Goal: Task Accomplishment & Management: Manage account settings

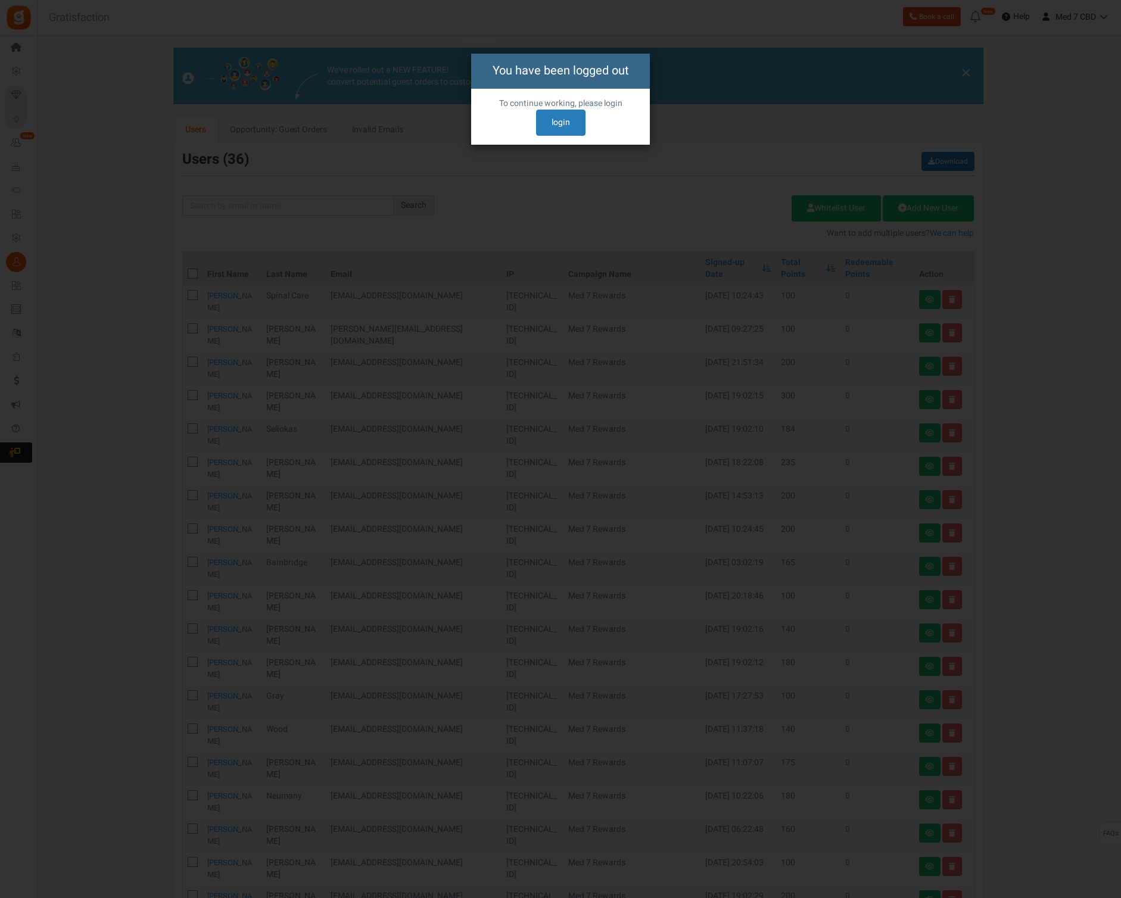
click at [536, 123] on link "login" at bounding box center [560, 123] width 49 height 26
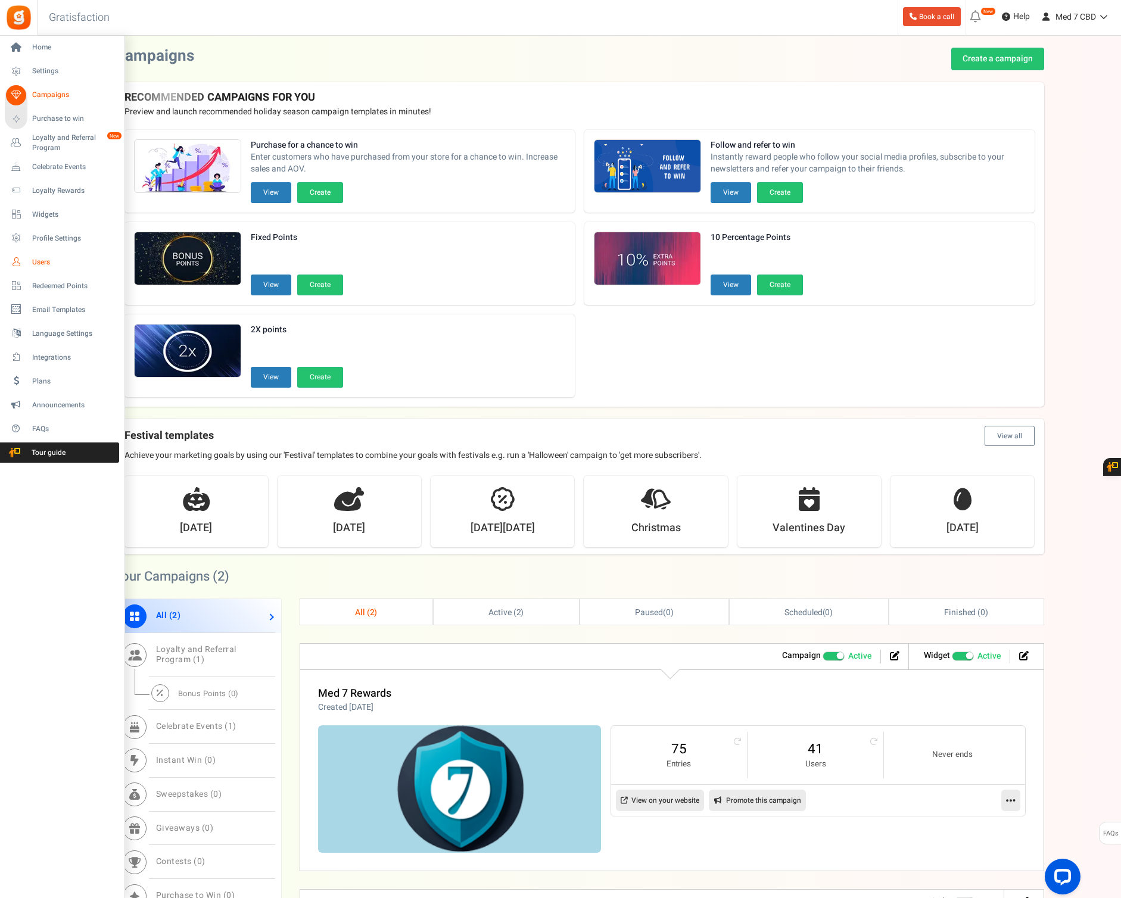
click at [43, 263] on span "Users" at bounding box center [73, 262] width 83 height 10
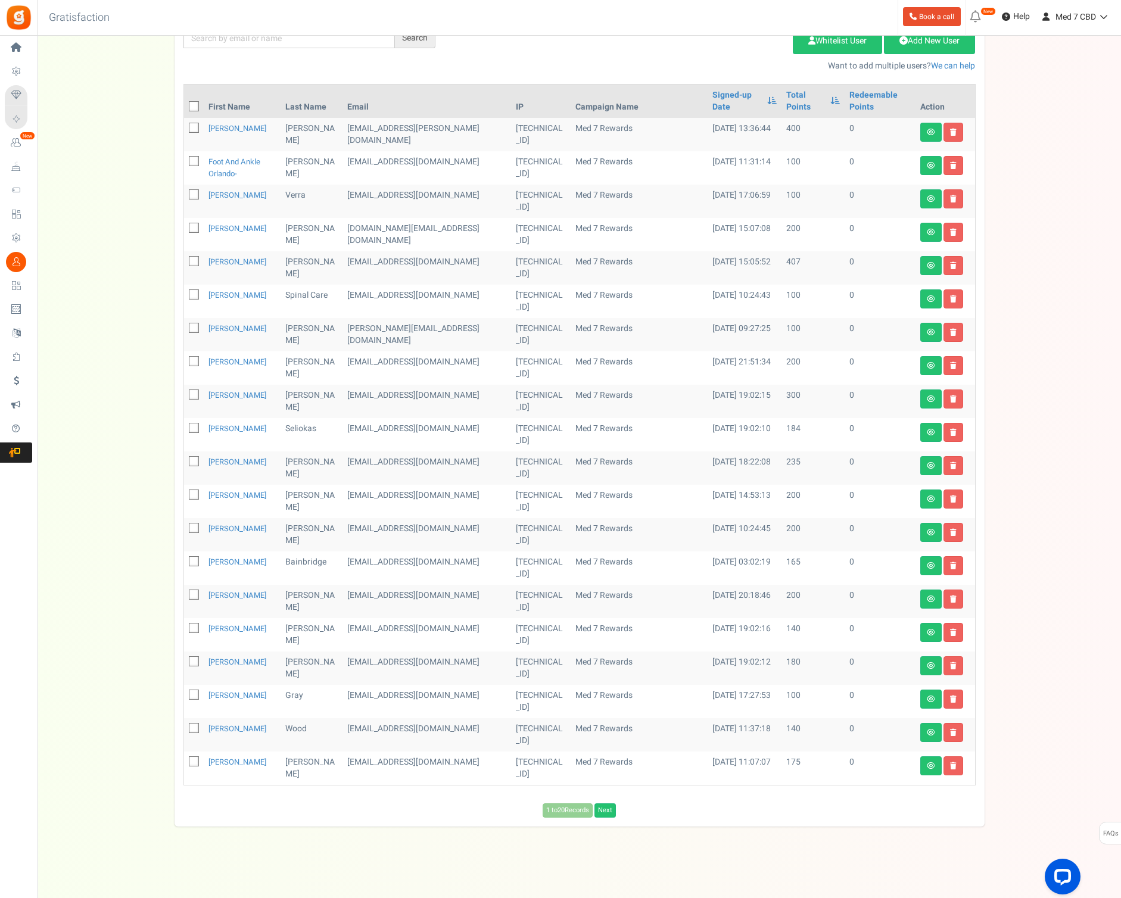
scroll to position [167, 0]
click at [611, 810] on link "Next" at bounding box center [604, 811] width 21 height 14
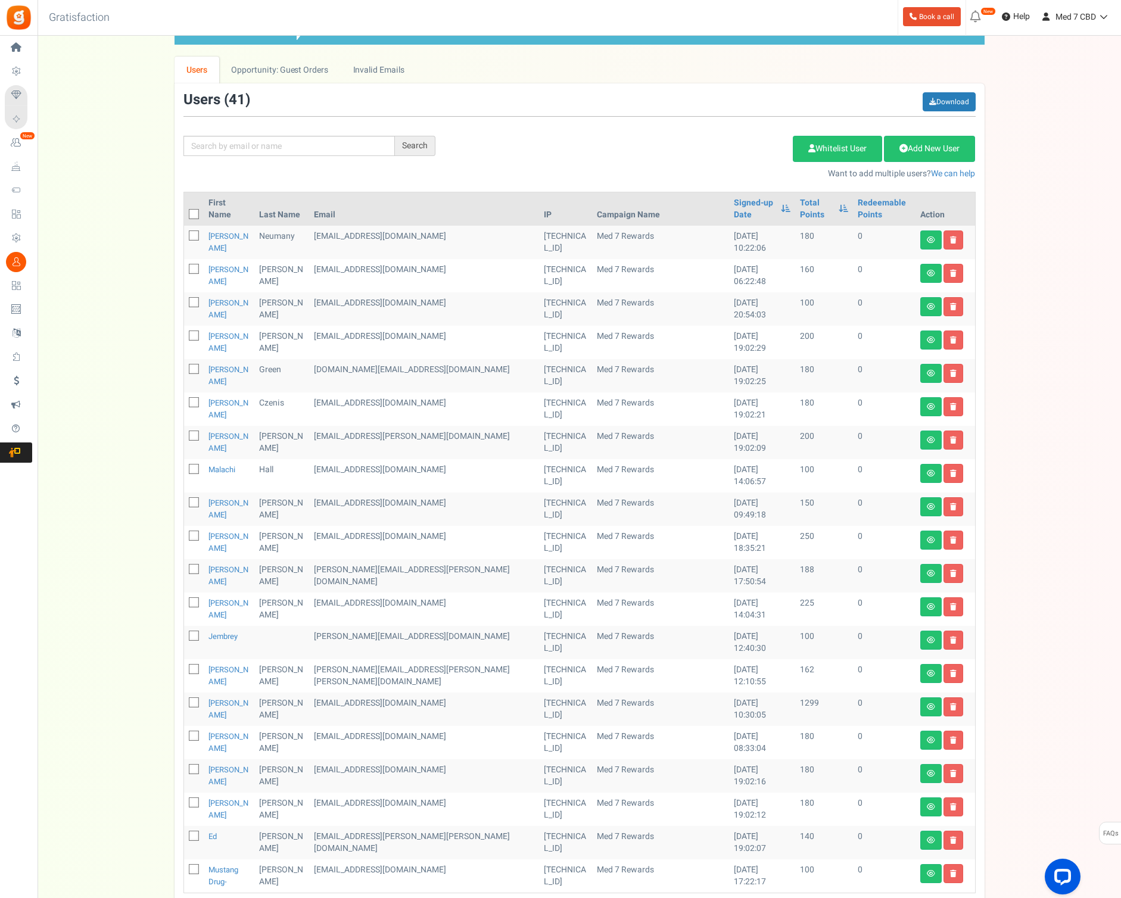
scroll to position [60, 0]
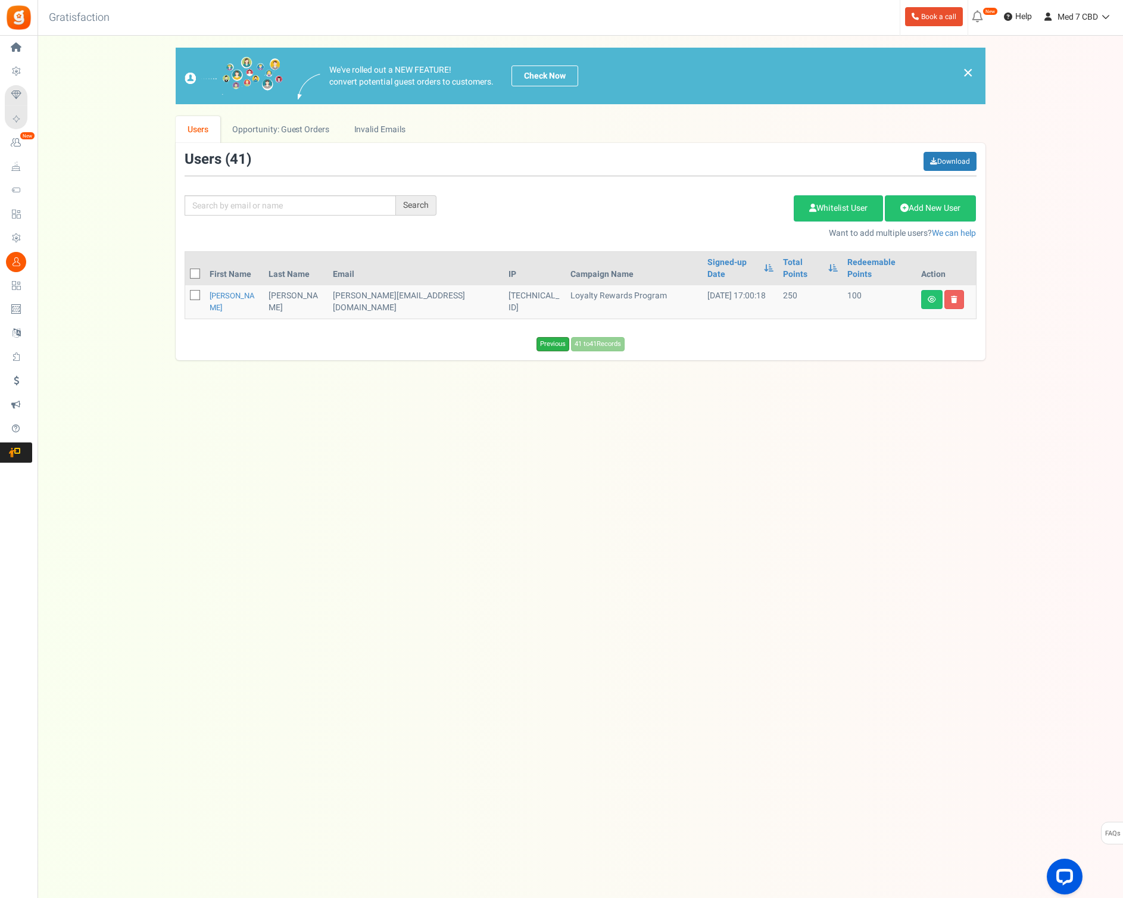
click at [546, 337] on link "Previous" at bounding box center [552, 344] width 33 height 14
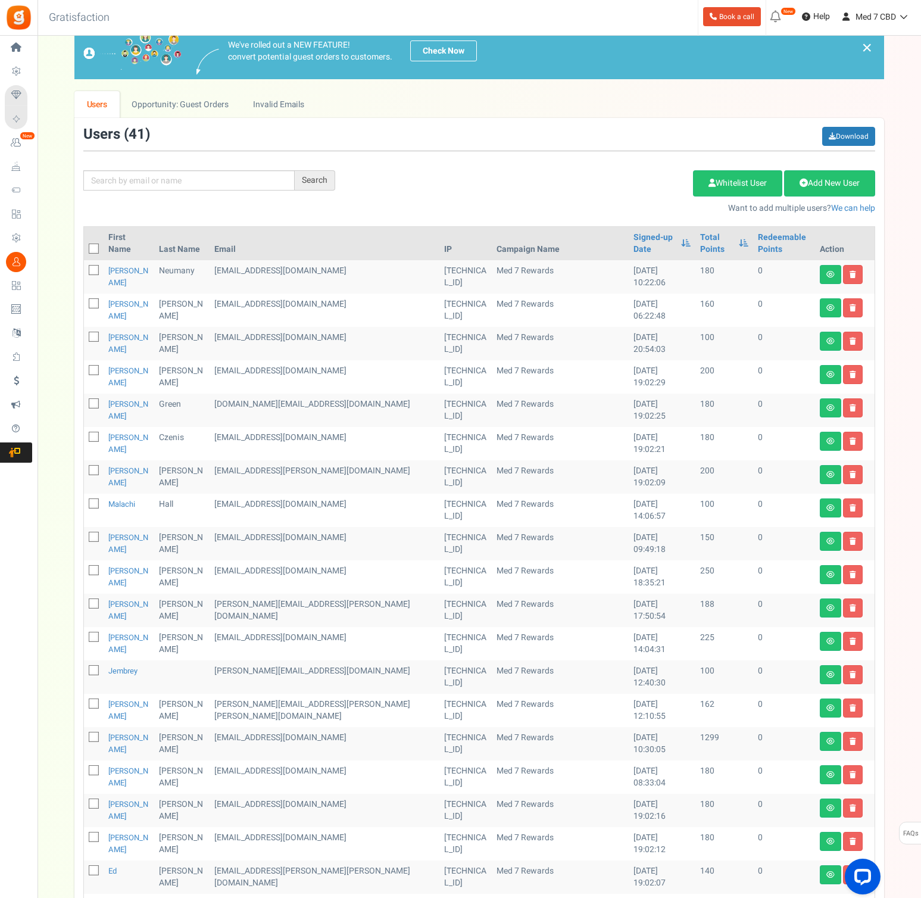
scroll to position [25, 0]
drag, startPoint x: 333, startPoint y: 802, endPoint x: 229, endPoint y: 803, distance: 104.8
click at [229, 894] on td "contact@mustangdrug.com" at bounding box center [325, 910] width 230 height 33
copy td "contact@mustangdrug.com"
click at [93, 567] on icon at bounding box center [94, 571] width 8 height 8
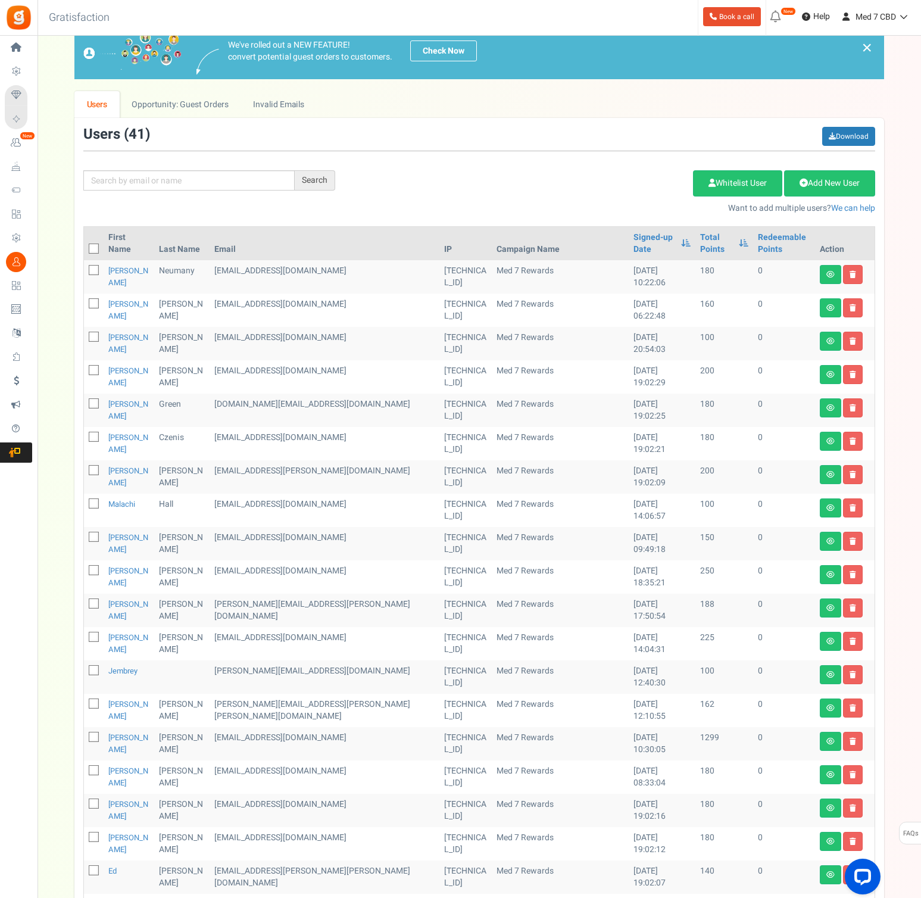
click at [85, 567] on input "checkbox" at bounding box center [81, 571] width 8 height 8
checkbox input "true"
click at [92, 897] on icon at bounding box center [94, 904] width 8 height 8
click at [85, 897] on input "checkbox" at bounding box center [81, 905] width 8 height 8
checkbox input "true"
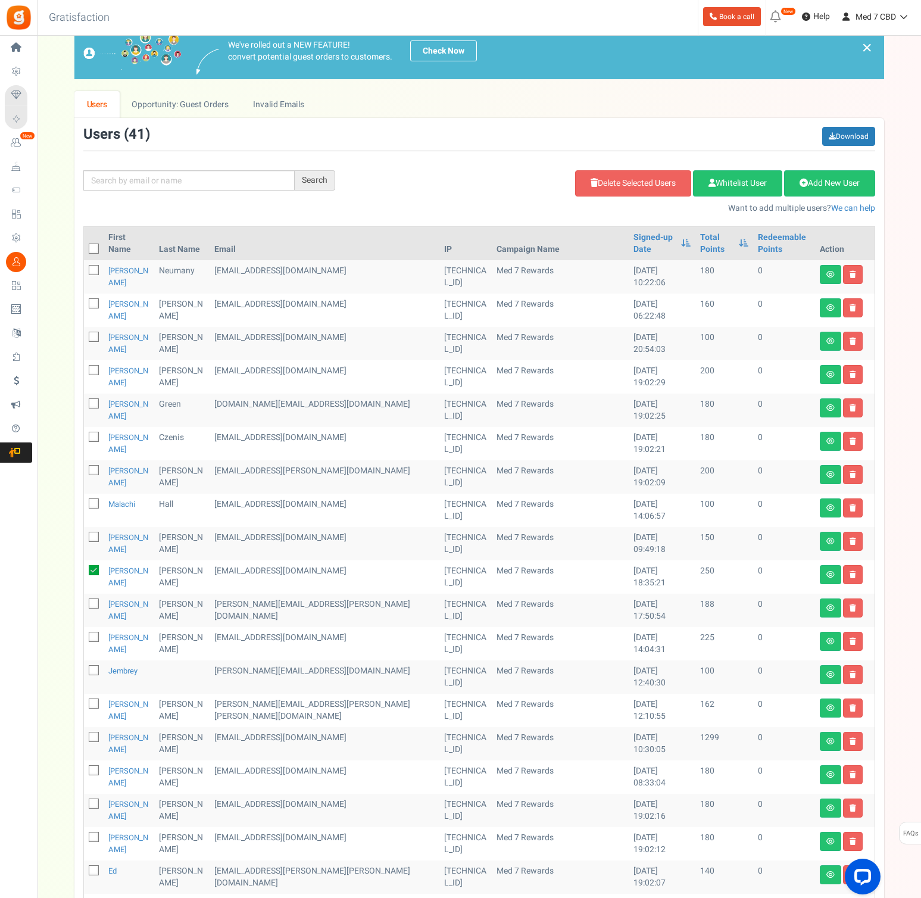
click at [92, 600] on icon at bounding box center [94, 604] width 8 height 8
click at [85, 601] on input "checkbox" at bounding box center [81, 605] width 8 height 8
checkbox input "true"
drag, startPoint x: 91, startPoint y: 570, endPoint x: 96, endPoint y: 619, distance: 49.7
click at [91, 633] on icon at bounding box center [94, 637] width 8 height 8
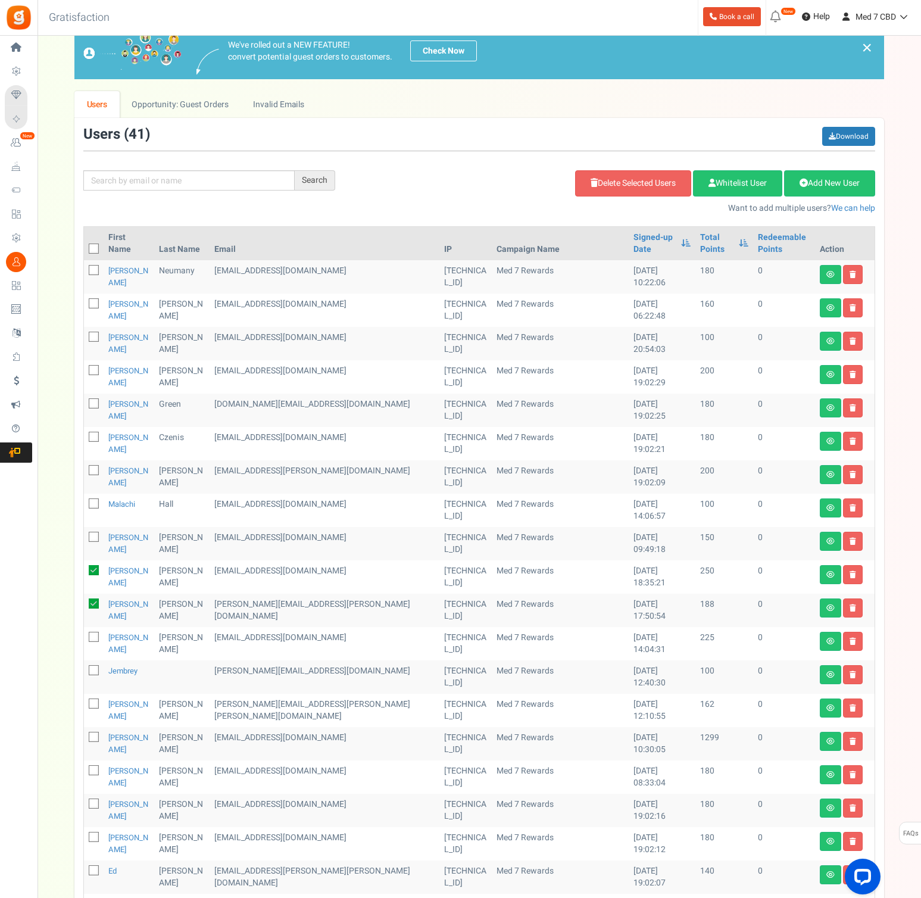
click at [85, 634] on input "checkbox" at bounding box center [81, 638] width 8 height 8
checkbox input "true"
drag, startPoint x: 96, startPoint y: 603, endPoint x: 93, endPoint y: 619, distance: 16.5
click at [96, 667] on icon at bounding box center [94, 671] width 8 height 8
click at [85, 667] on input "checkbox" at bounding box center [81, 671] width 8 height 8
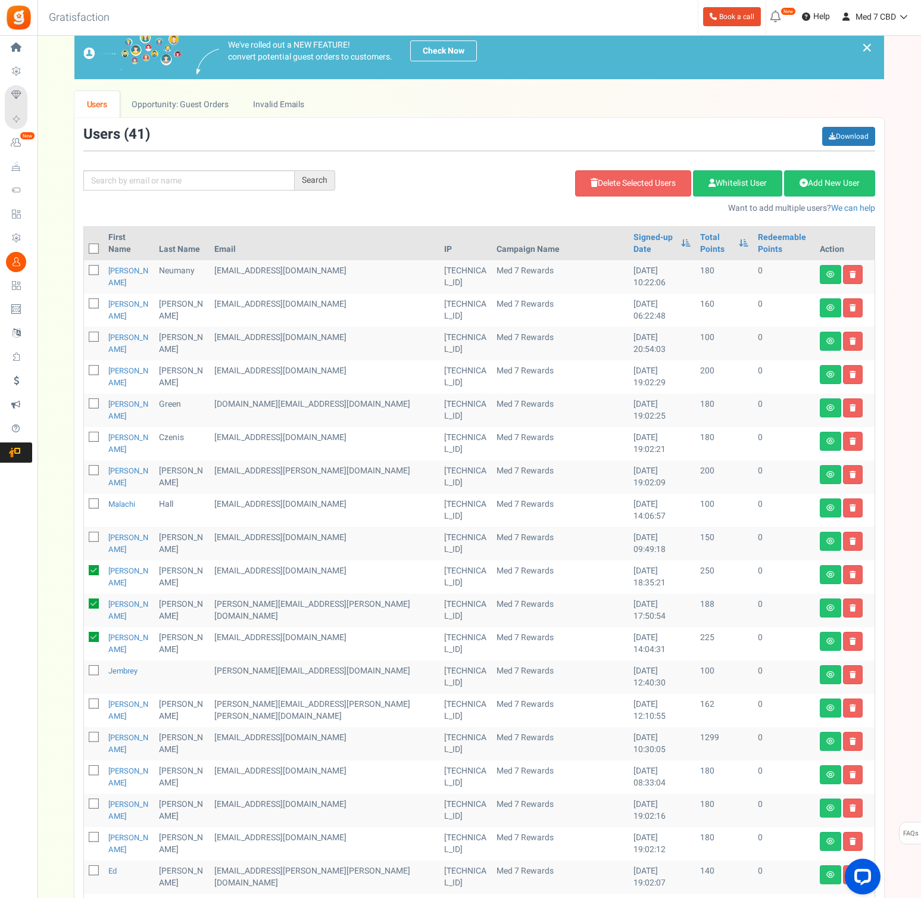
checkbox input "true"
drag, startPoint x: 93, startPoint y: 632, endPoint x: 93, endPoint y: 641, distance: 9.0
click at [94, 698] on span at bounding box center [94, 703] width 10 height 10
click at [85, 701] on input "checkbox" at bounding box center [81, 705] width 8 height 8
checkbox input "true"
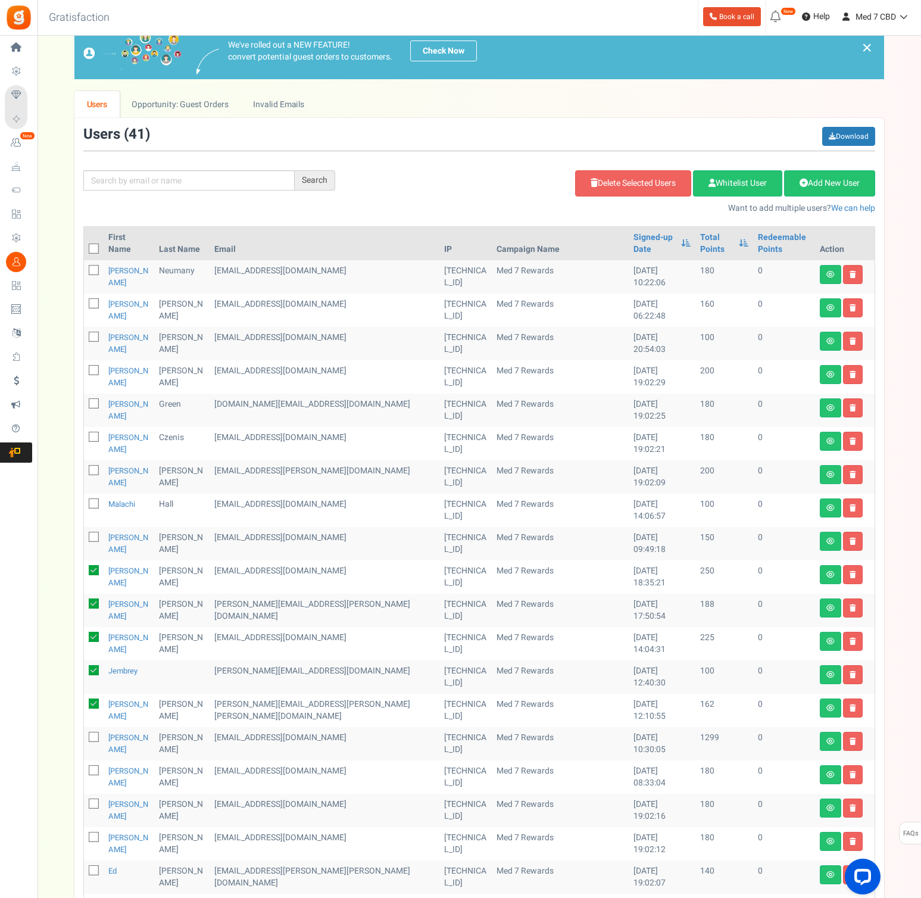
drag, startPoint x: 96, startPoint y: 657, endPoint x: 95, endPoint y: 688, distance: 31.0
click at [96, 734] on icon at bounding box center [94, 738] width 8 height 8
click at [85, 734] on input "checkbox" at bounding box center [81, 738] width 8 height 8
checkbox input "true"
drag, startPoint x: 95, startPoint y: 689, endPoint x: 94, endPoint y: 698, distance: 9.6
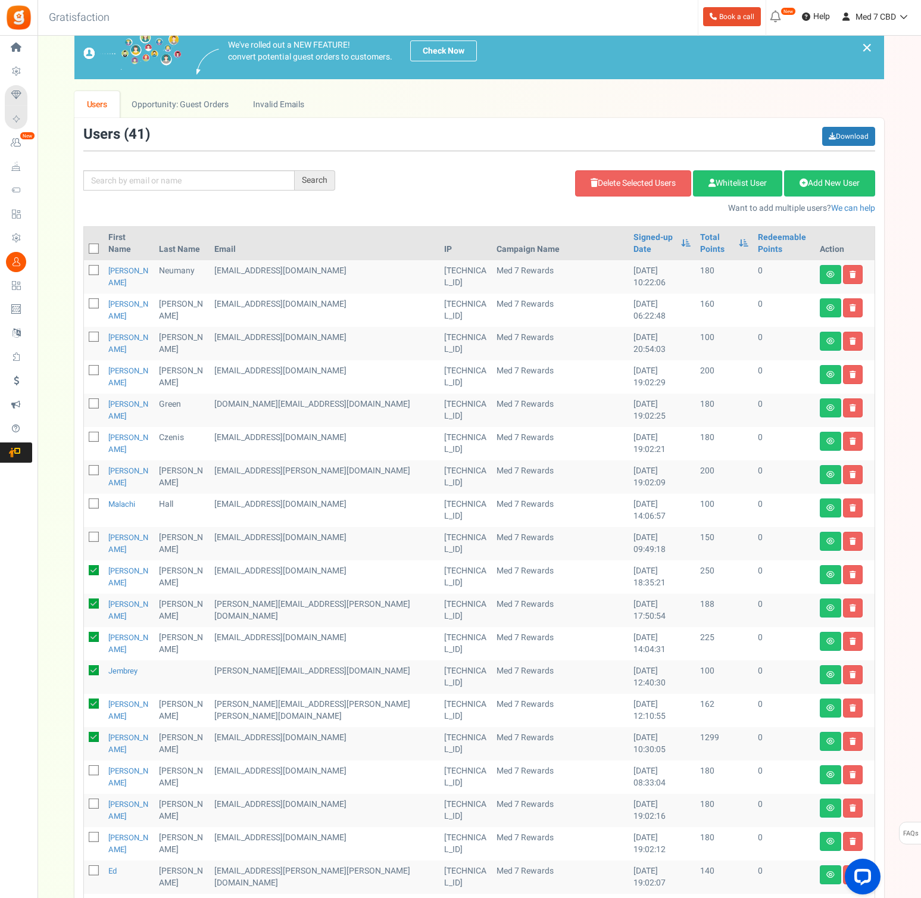
click at [95, 760] on td at bounding box center [94, 776] width 20 height 33
drag, startPoint x: 93, startPoint y: 713, endPoint x: 93, endPoint y: 720, distance: 7.2
click at [93, 800] on icon at bounding box center [94, 804] width 8 height 8
click at [85, 801] on input "checkbox" at bounding box center [81, 805] width 8 height 8
checkbox input "true"
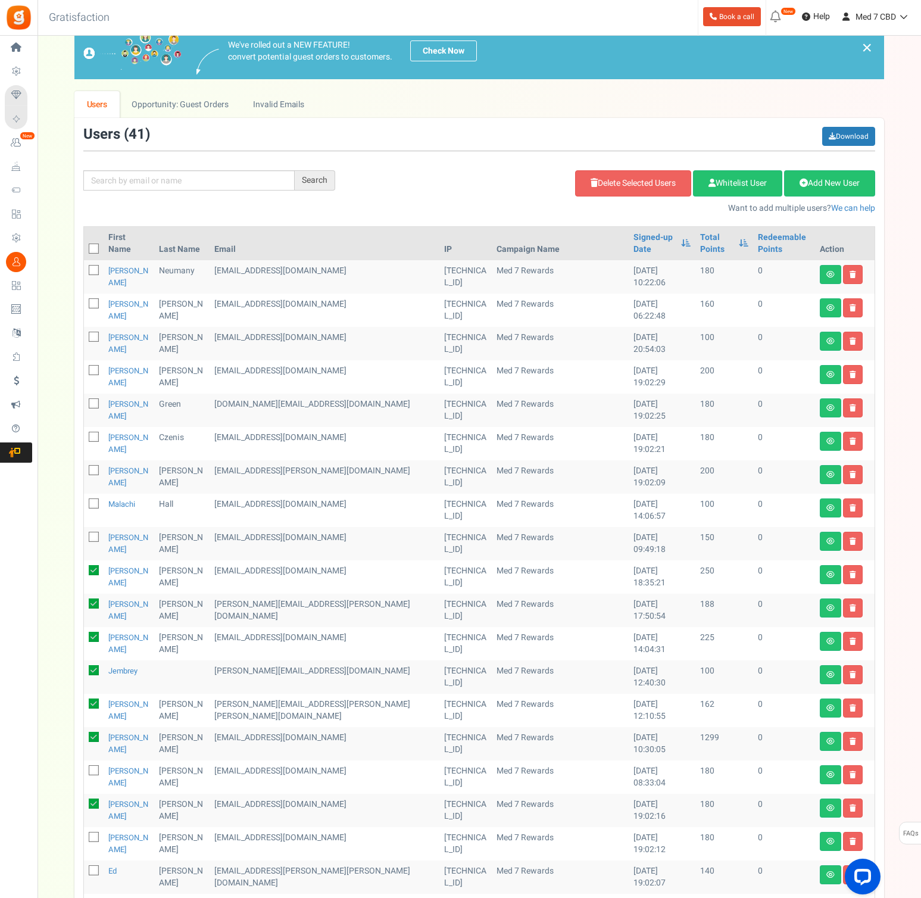
drag, startPoint x: 93, startPoint y: 689, endPoint x: 98, endPoint y: 723, distance: 34.9
click at [93, 765] on span at bounding box center [94, 770] width 10 height 10
click at [85, 767] on input "checkbox" at bounding box center [81, 771] width 8 height 8
checkbox input "true"
drag, startPoint x: 95, startPoint y: 744, endPoint x: 98, endPoint y: 754, distance: 11.0
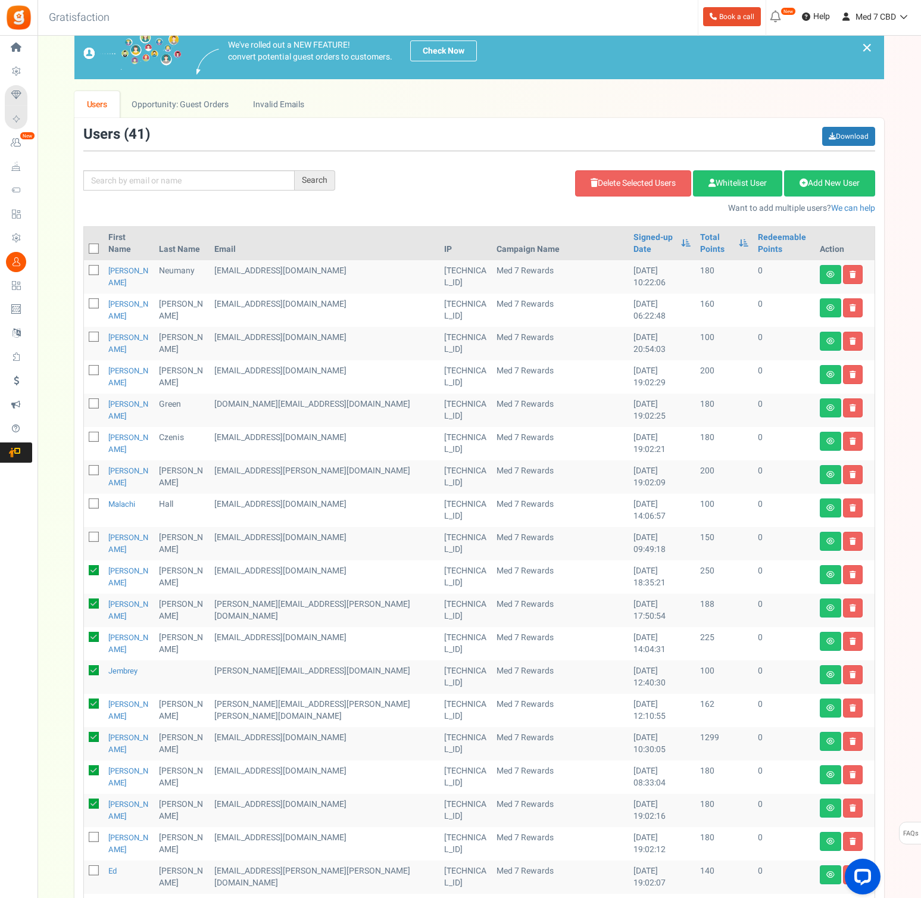
click at [96, 834] on icon at bounding box center [94, 838] width 8 height 8
click at [85, 834] on input "checkbox" at bounding box center [81, 838] width 8 height 8
checkbox input "true"
click at [96, 867] on icon at bounding box center [94, 871] width 8 height 8
click at [85, 867] on input "checkbox" at bounding box center [81, 871] width 8 height 8
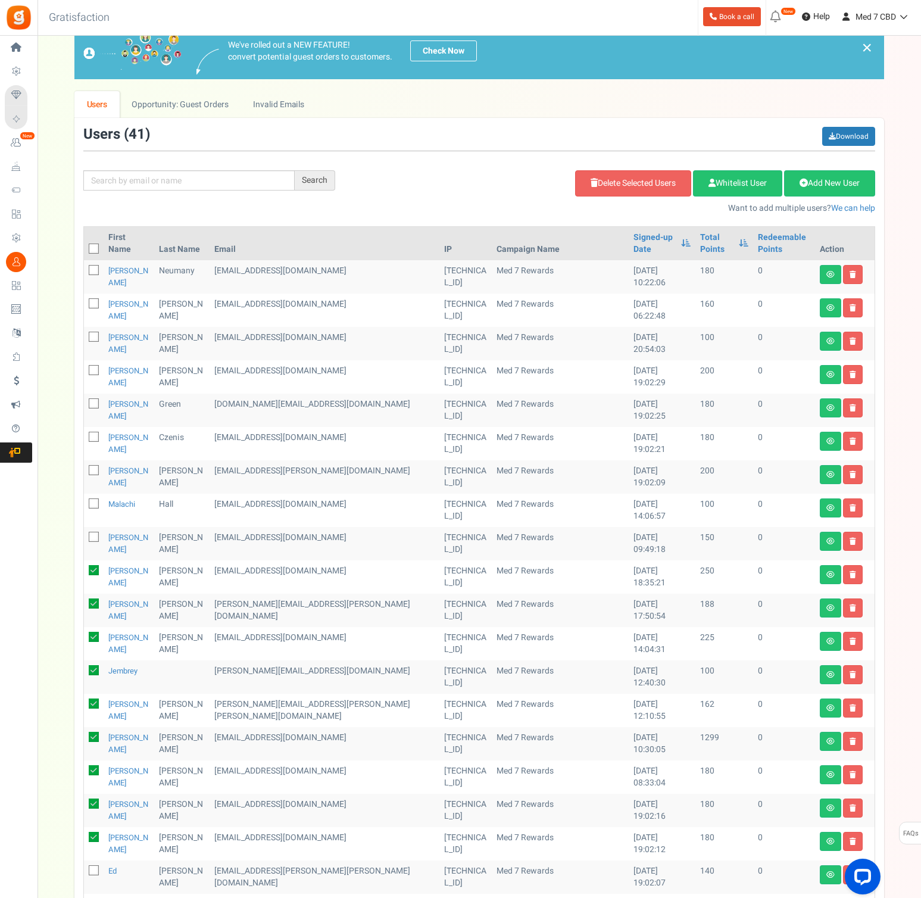
checkbox input "true"
click at [838, 136] on link "Download" at bounding box center [848, 136] width 53 height 19
